Goal: Task Accomplishment & Management: Manage account settings

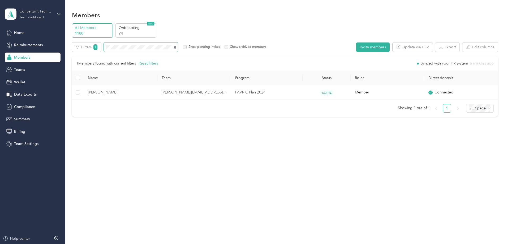
click at [176, 47] on icon at bounding box center [175, 47] width 2 height 2
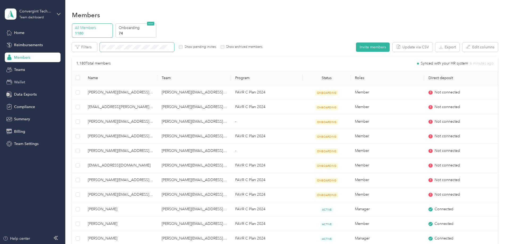
click at [22, 81] on span "Wallet" at bounding box center [19, 82] width 11 height 6
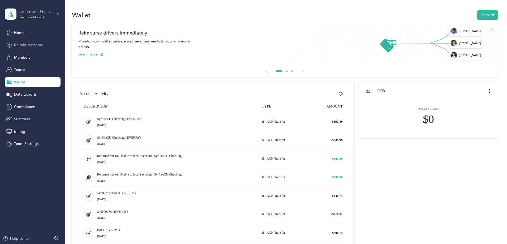
click at [22, 44] on span "Reimbursements" at bounding box center [28, 45] width 29 height 6
